Goal: Task Accomplishment & Management: Manage account settings

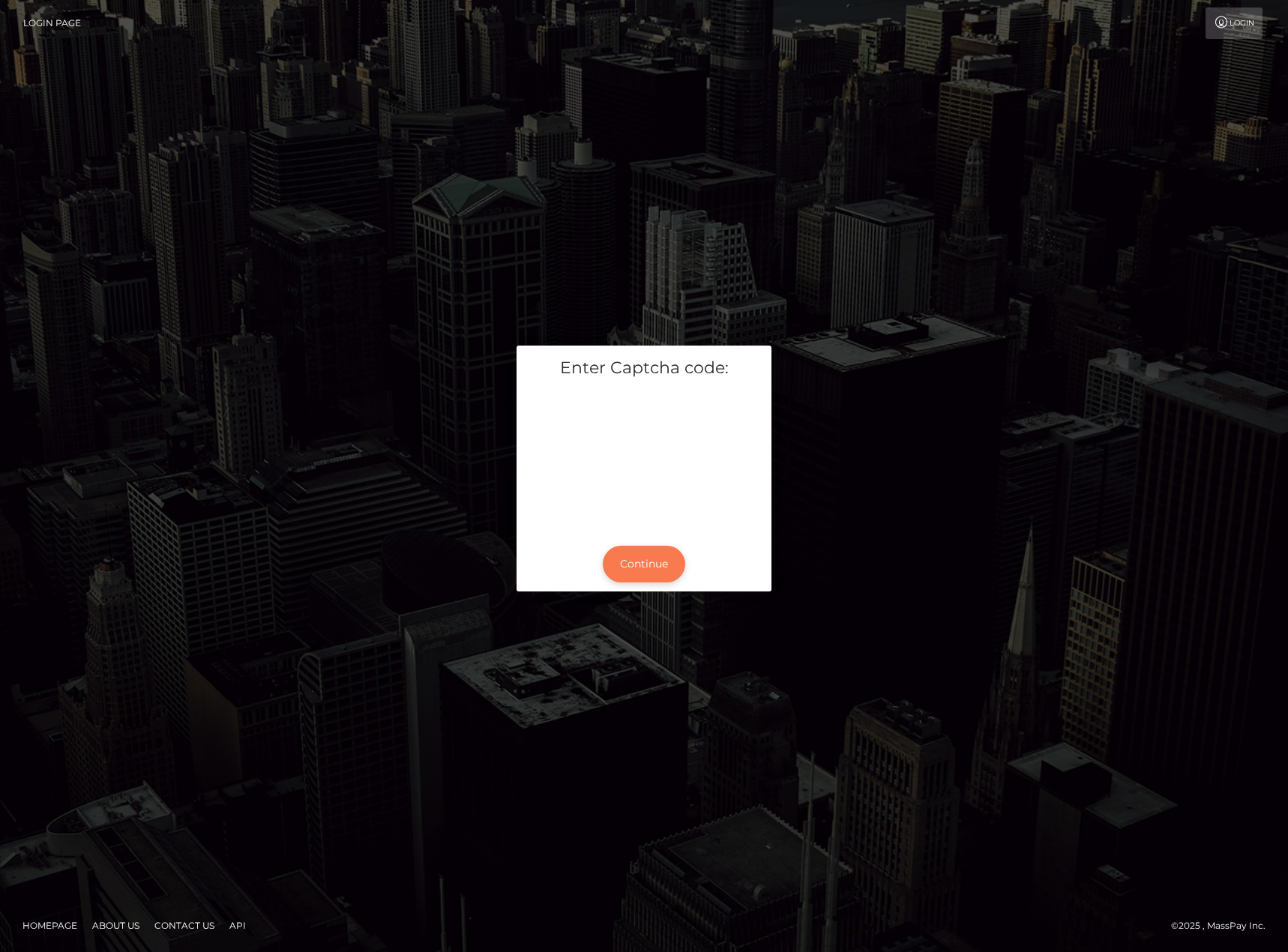
click at [621, 548] on button "Continue" at bounding box center [644, 563] width 82 height 36
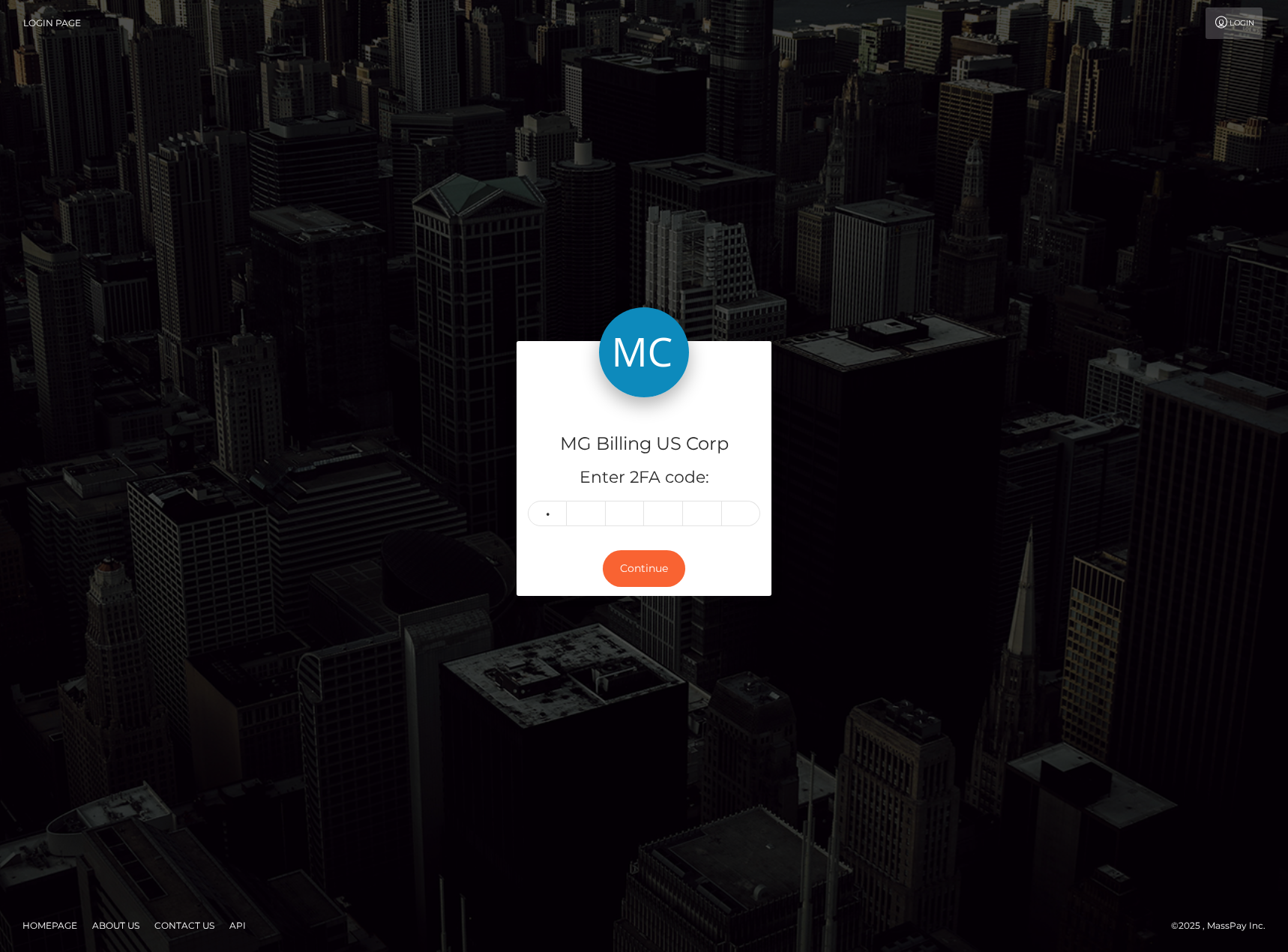
type input "1"
type input "2"
type input "7"
type input "4"
type input "2"
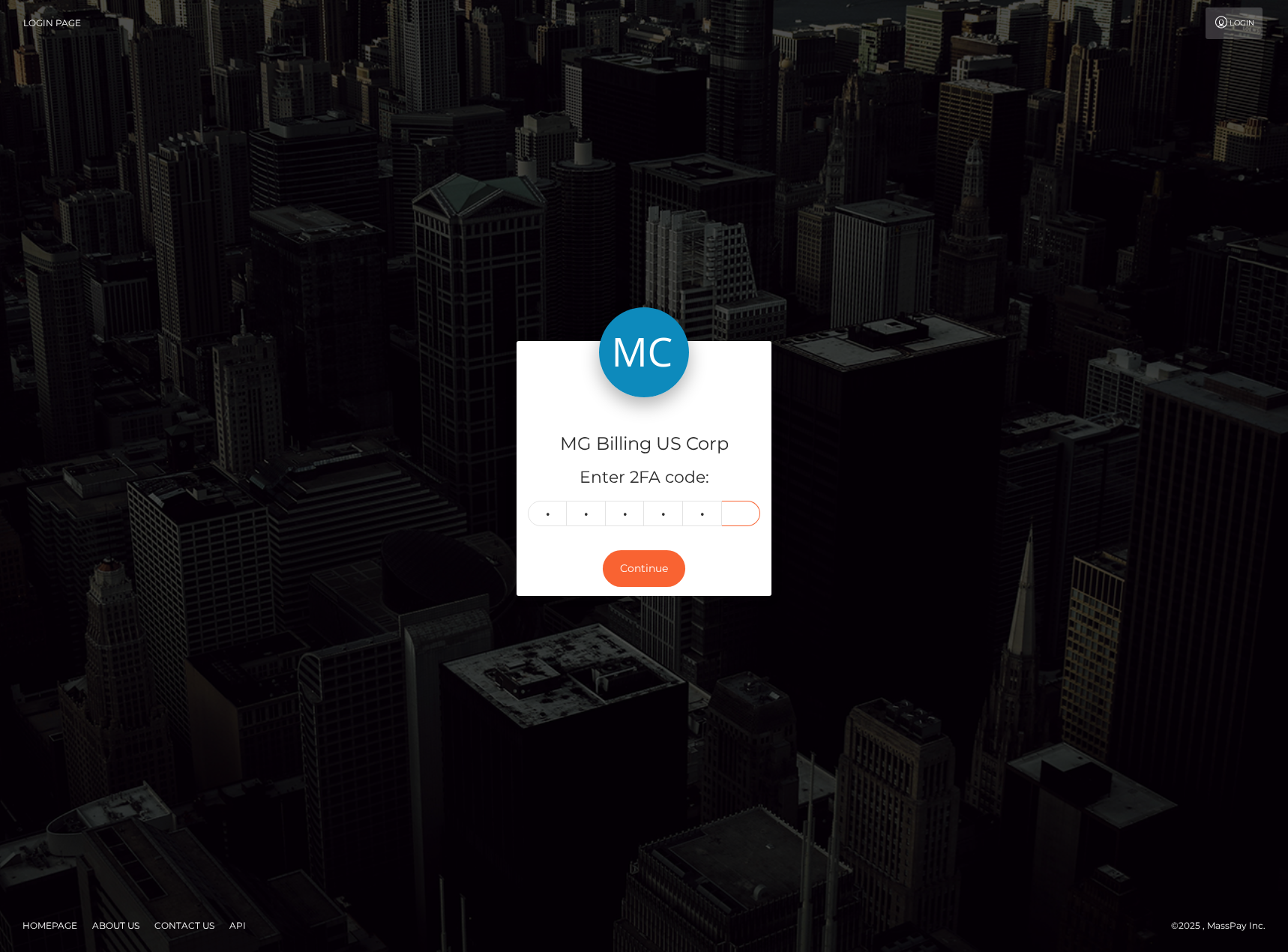
type input "1"
